Goal: Transaction & Acquisition: Subscribe to service/newsletter

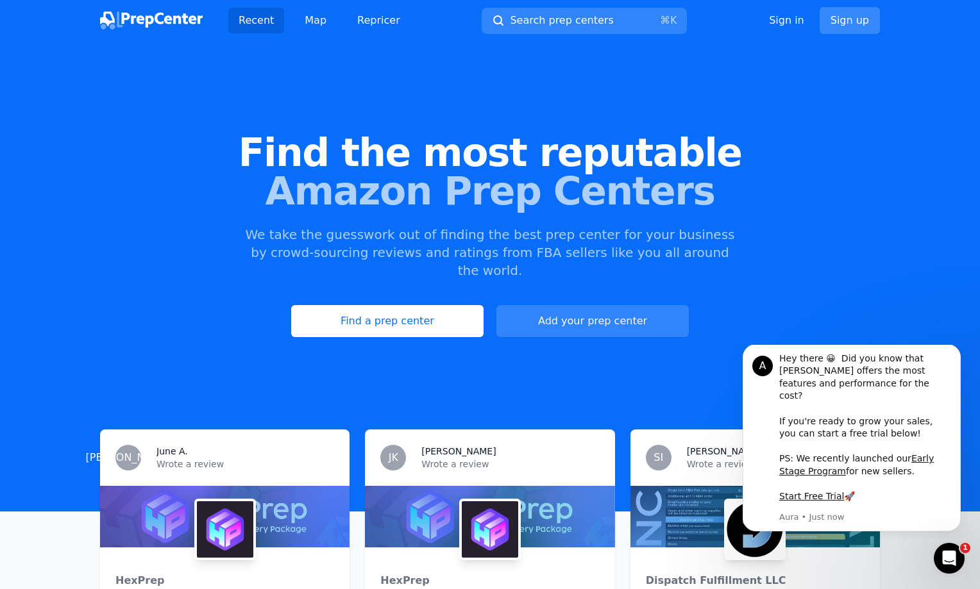
click at [855, 20] on link "Sign up" at bounding box center [850, 20] width 60 height 27
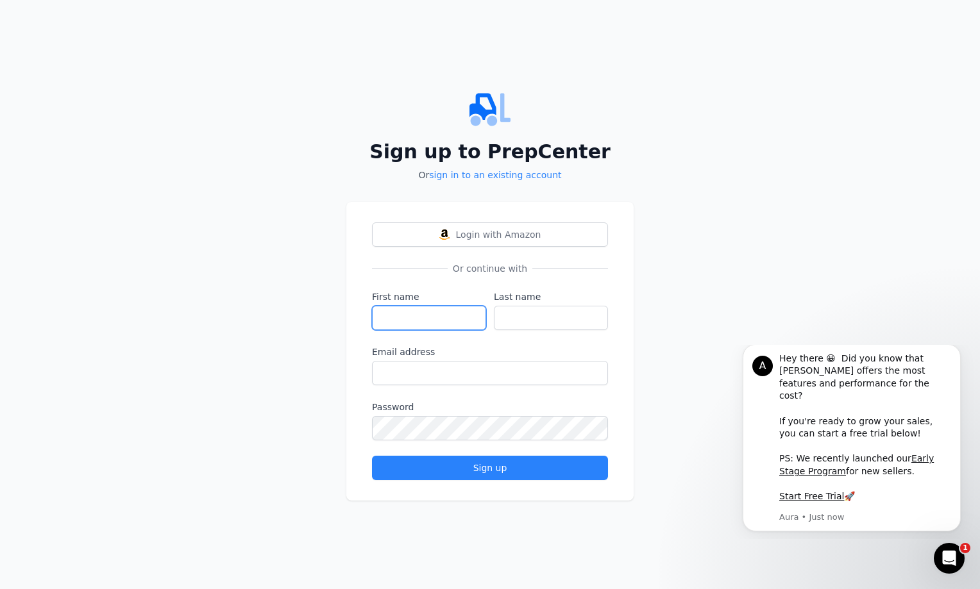
click at [418, 328] on input "First name" at bounding box center [429, 318] width 114 height 24
type input "[PERSON_NAME]"
type input "Cosic"
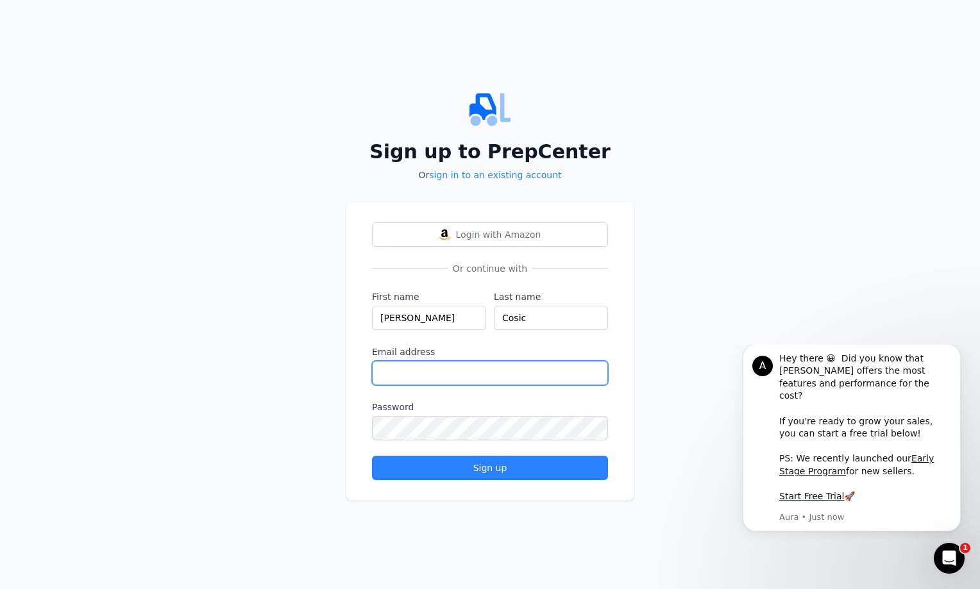
type input "[EMAIL_ADDRESS][DOMAIN_NAME]"
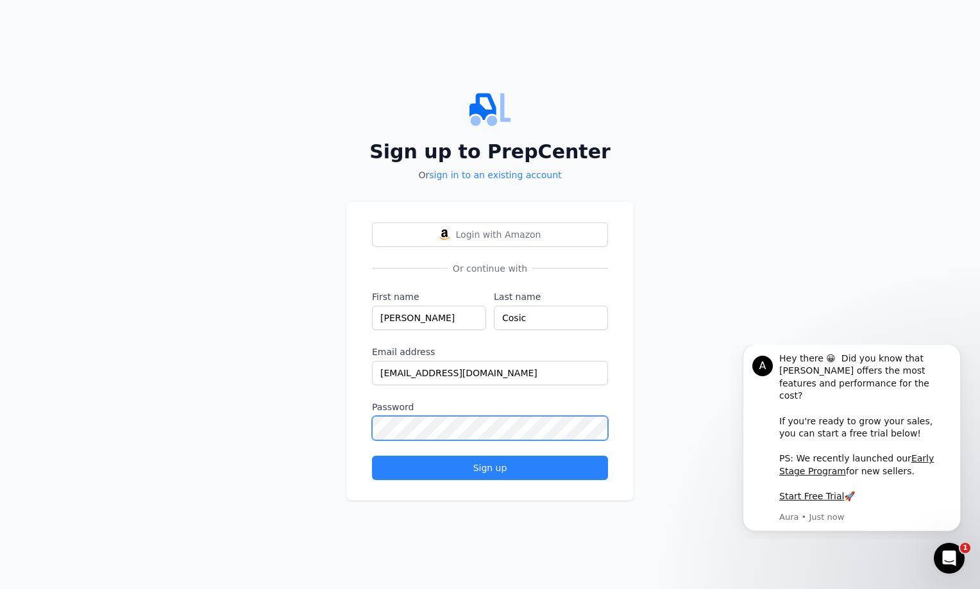
click at [372, 456] on button "Sign up" at bounding box center [490, 468] width 236 height 24
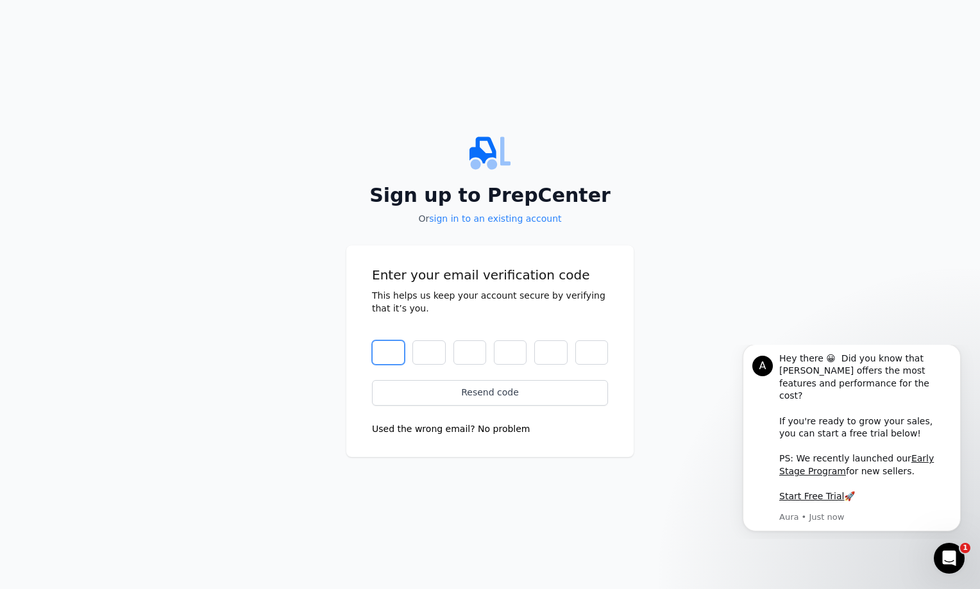
click at [393, 355] on input "text" at bounding box center [388, 353] width 33 height 24
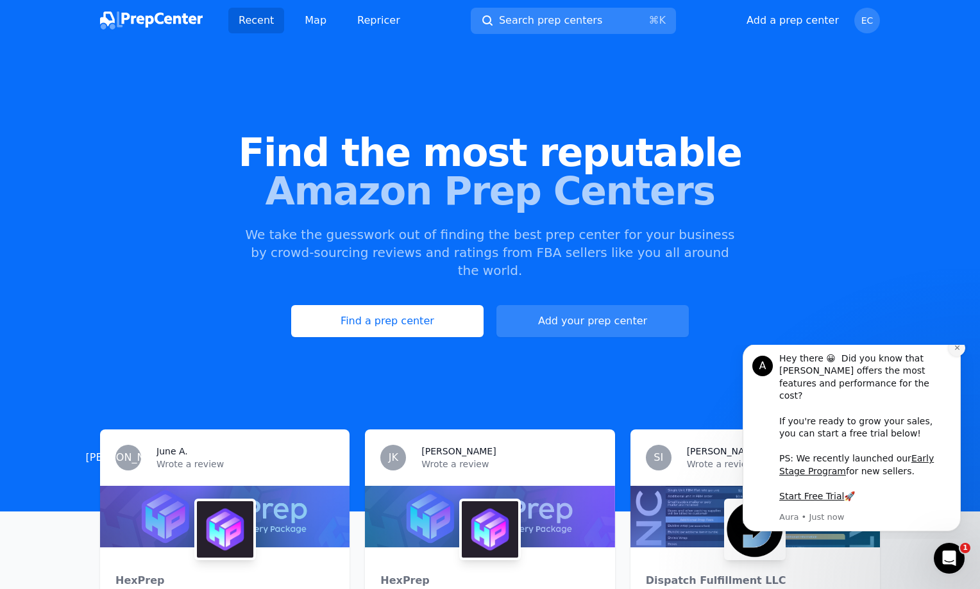
click at [961, 357] on button "Dismiss notification" at bounding box center [957, 348] width 17 height 17
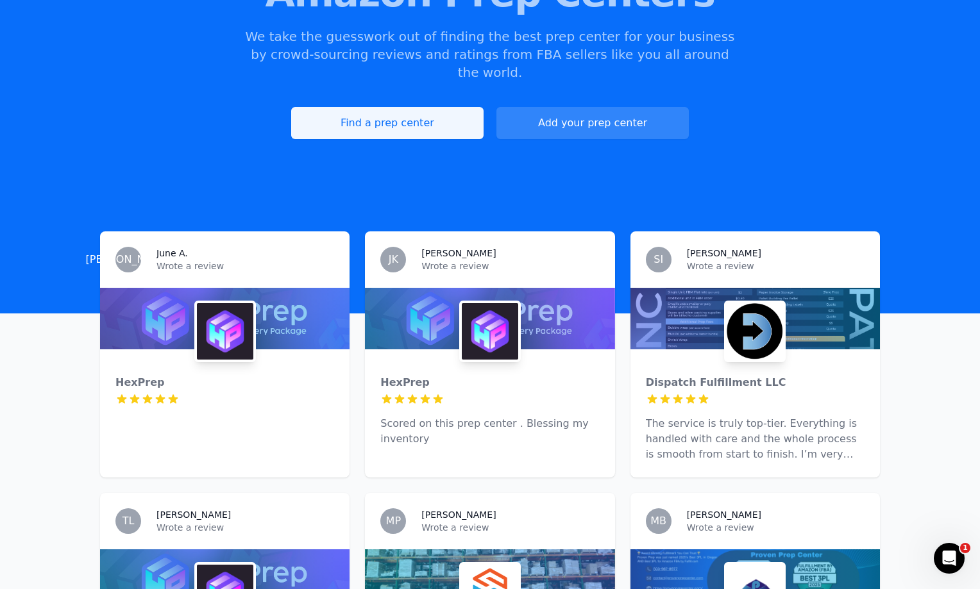
scroll to position [200, 0]
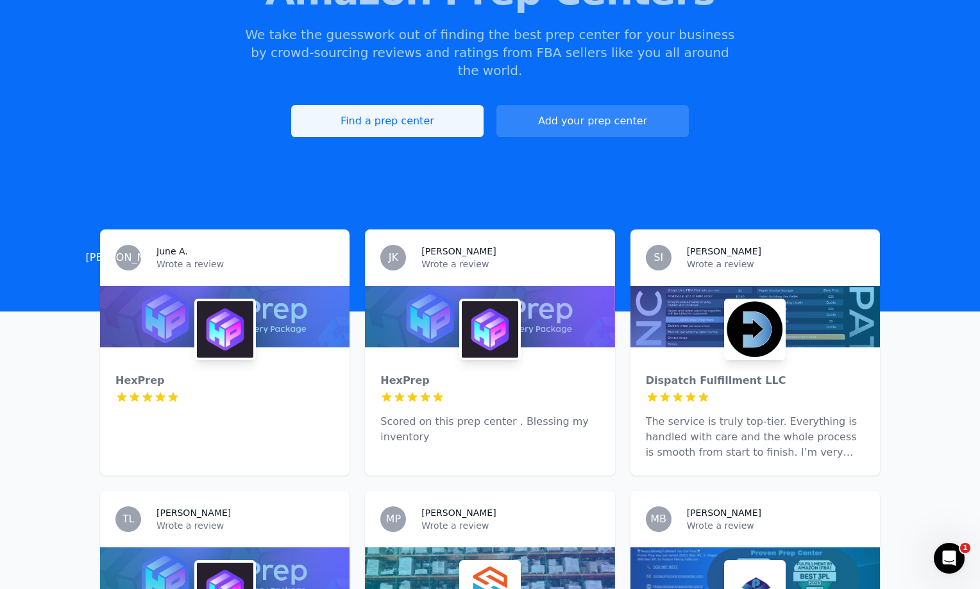
click at [438, 106] on link "Find a prep center" at bounding box center [387, 121] width 192 height 32
